Goal: Use online tool/utility: Utilize a website feature to perform a specific function

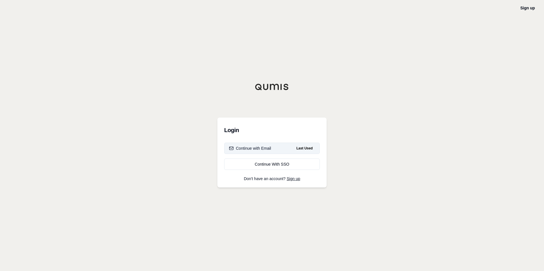
click at [265, 147] on div "Continue with Email" at bounding box center [250, 149] width 42 height 6
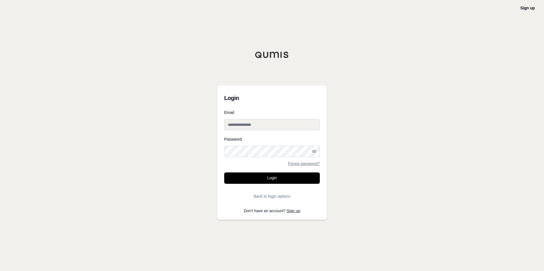
click at [258, 129] on input "Email" at bounding box center [272, 124] width 96 height 11
type input "**********"
click at [224, 173] on button "Login" at bounding box center [272, 178] width 96 height 11
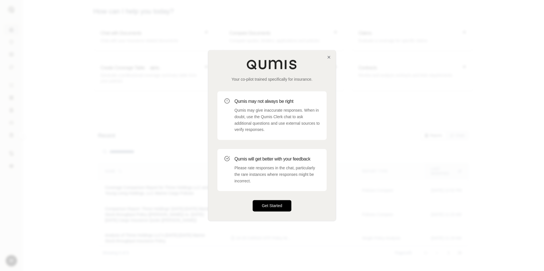
click at [273, 205] on button "Get Started" at bounding box center [272, 206] width 39 height 11
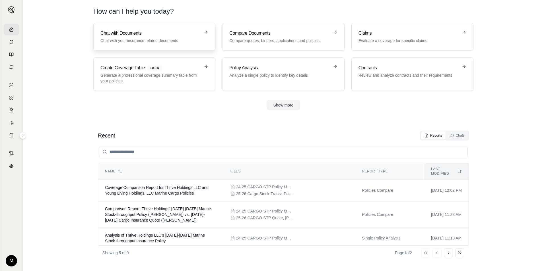
click at [123, 39] on p "Chat with your insurance related documents" at bounding box center [150, 41] width 100 height 6
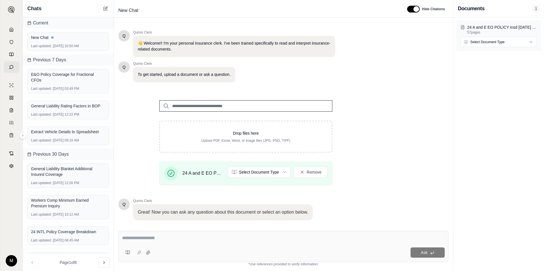
scroll to position [36, 0]
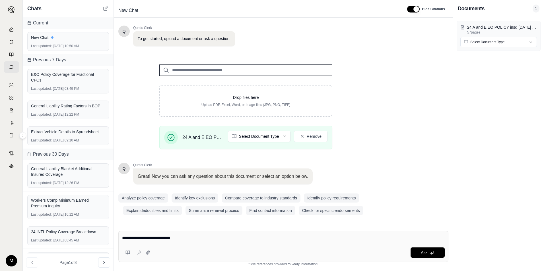
type textarea "**********"
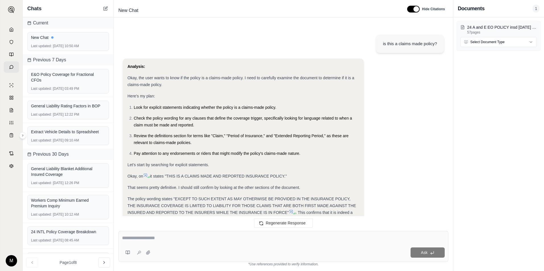
scroll to position [167, 0]
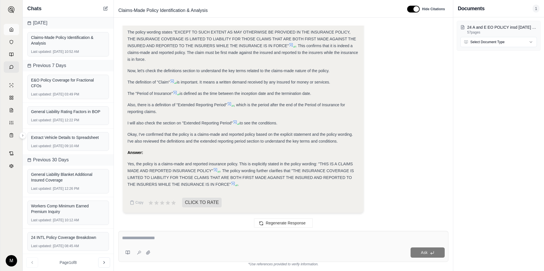
click at [10, 30] on icon at bounding box center [11, 29] width 5 height 5
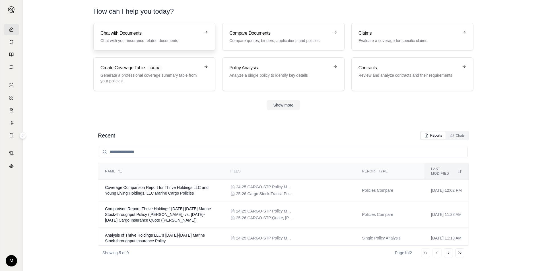
click at [101, 33] on h3 "Chat with Documents" at bounding box center [150, 33] width 100 height 7
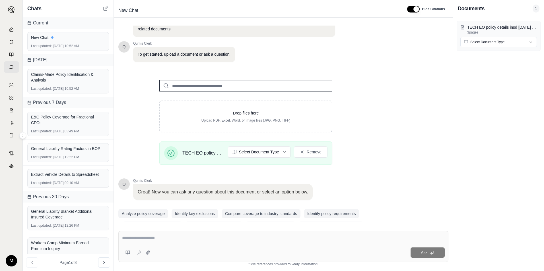
scroll to position [36, 0]
